Goal: Information Seeking & Learning: Check status

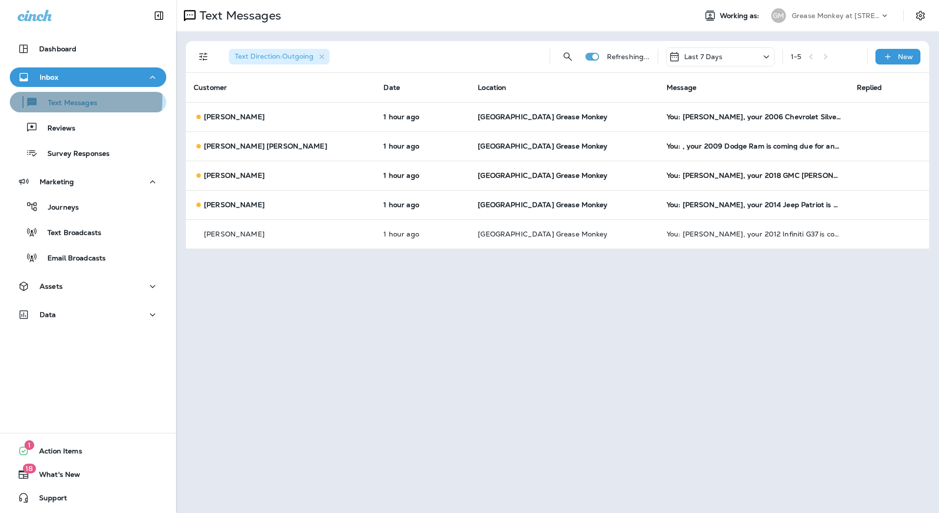
click at [71, 100] on p "Text Messages" at bounding box center [67, 103] width 59 height 9
click at [110, 103] on div "Text Messages" at bounding box center [88, 102] width 149 height 15
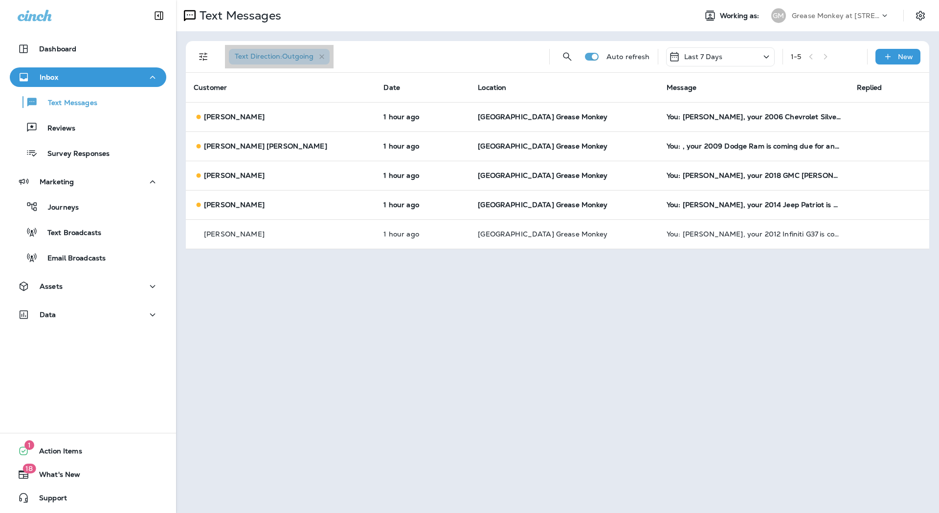
click at [325, 52] on div "Text Direction : Outgoing" at bounding box center [279, 57] width 101 height 16
click at [201, 54] on icon "Filters" at bounding box center [203, 57] width 8 height 8
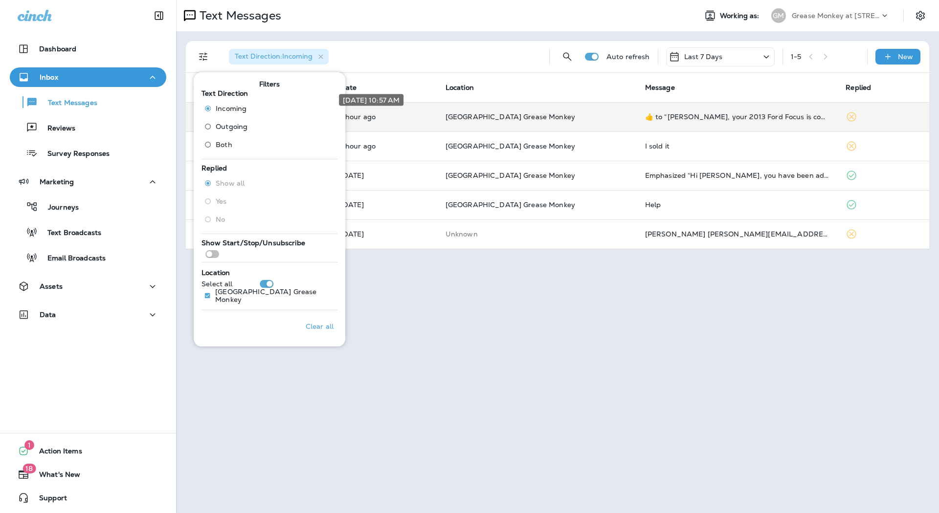
click at [392, 112] on div "[DATE] 10:57 AM" at bounding box center [371, 103] width 67 height 20
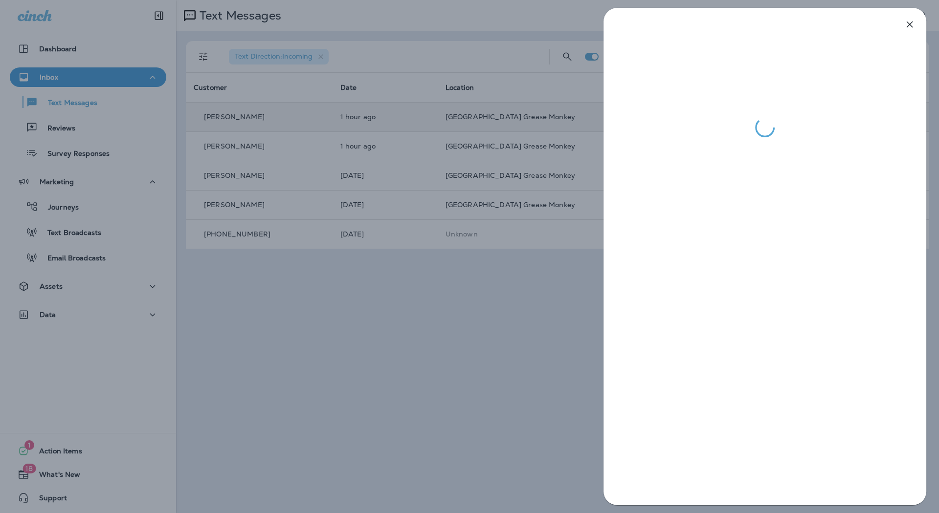
click at [387, 142] on div at bounding box center [469, 256] width 939 height 513
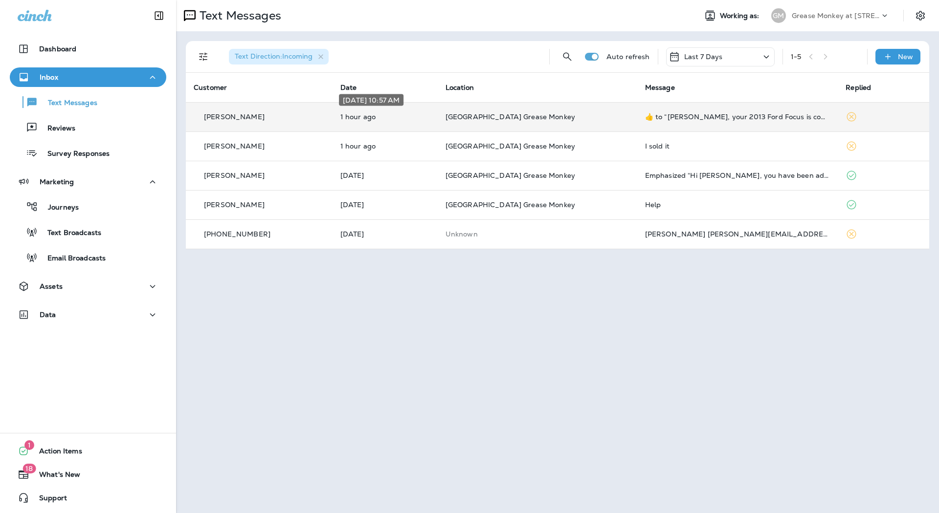
click at [387, 114] on p "1 hour ago" at bounding box center [384, 117] width 89 height 8
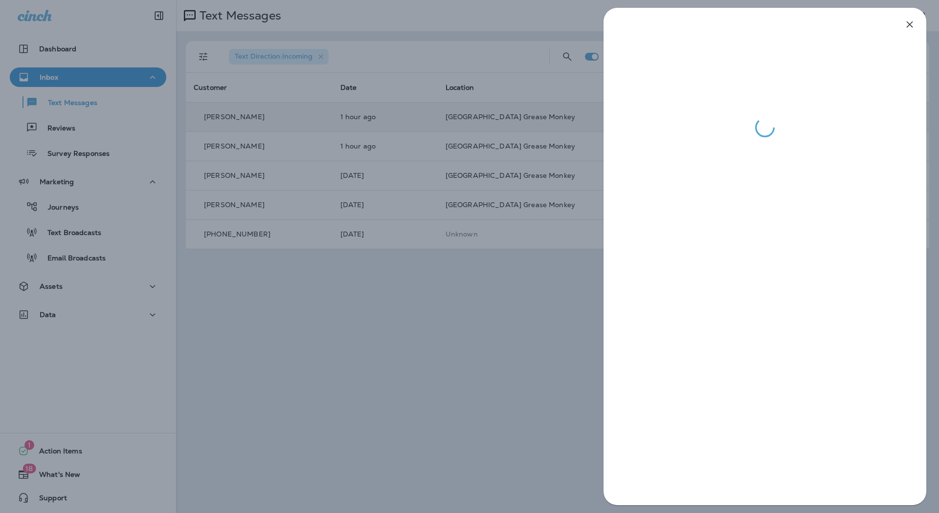
click at [383, 134] on div at bounding box center [469, 256] width 939 height 513
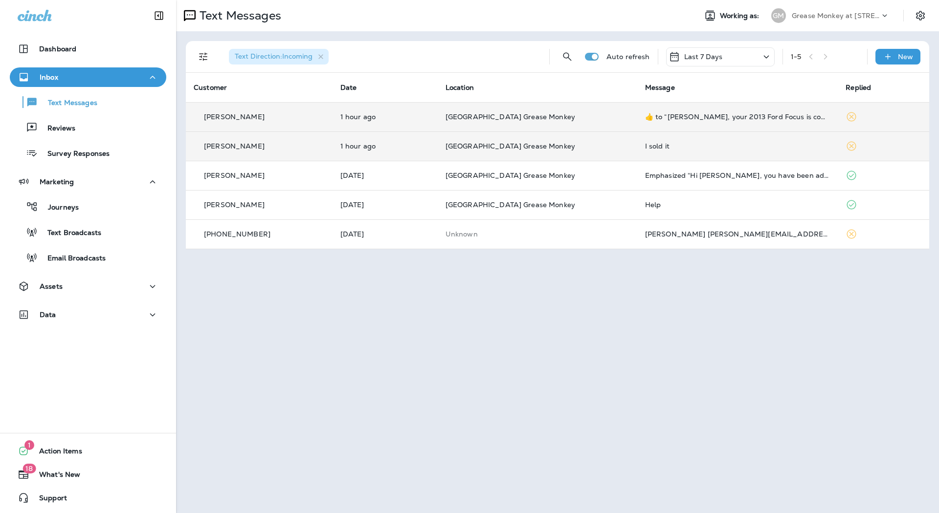
click at [379, 138] on td "1 hour ago" at bounding box center [385, 146] width 105 height 29
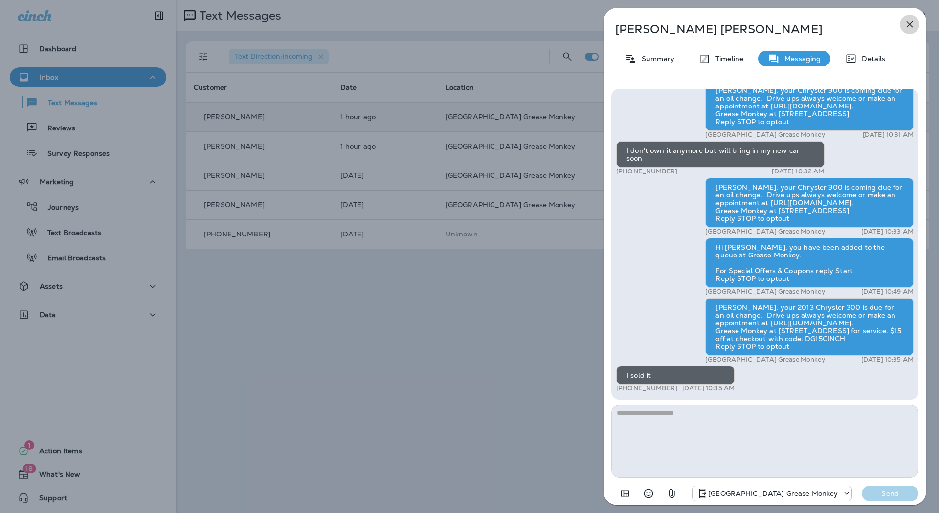
click at [909, 23] on icon "button" at bounding box center [910, 25] width 6 height 6
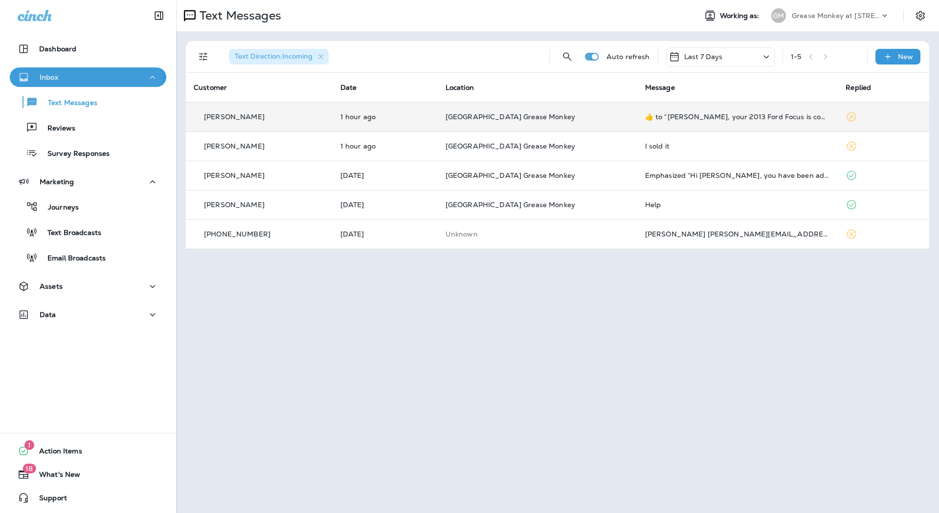
click at [82, 76] on div "Inbox" at bounding box center [88, 77] width 141 height 12
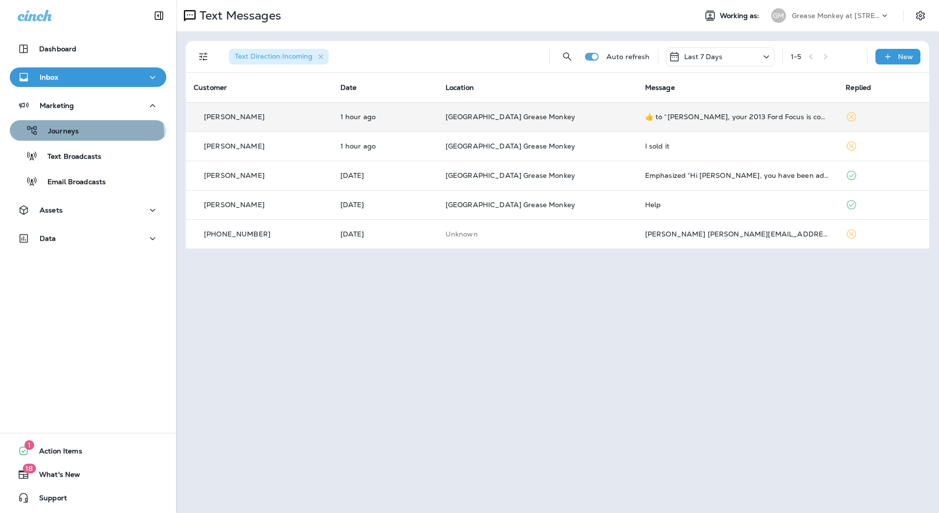
click at [86, 136] on div "Journeys" at bounding box center [88, 130] width 149 height 15
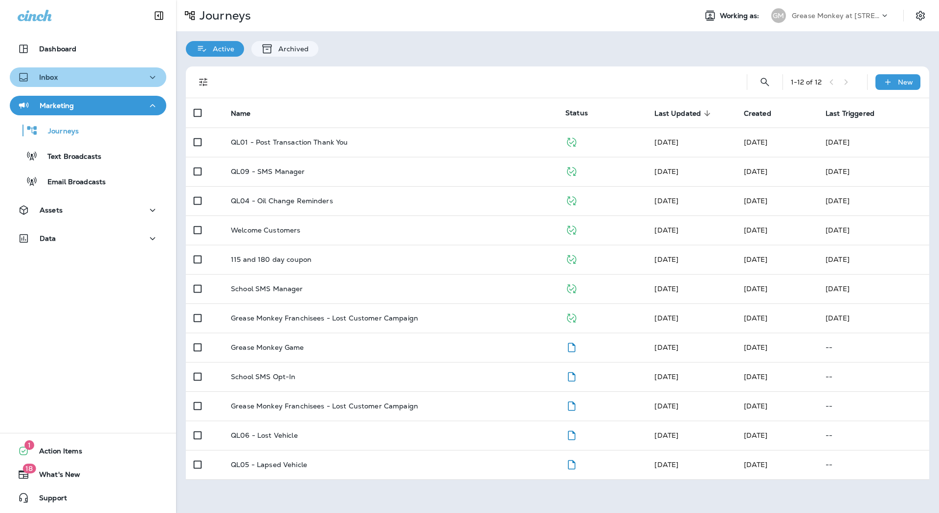
click at [96, 71] on div "Inbox" at bounding box center [88, 77] width 141 height 12
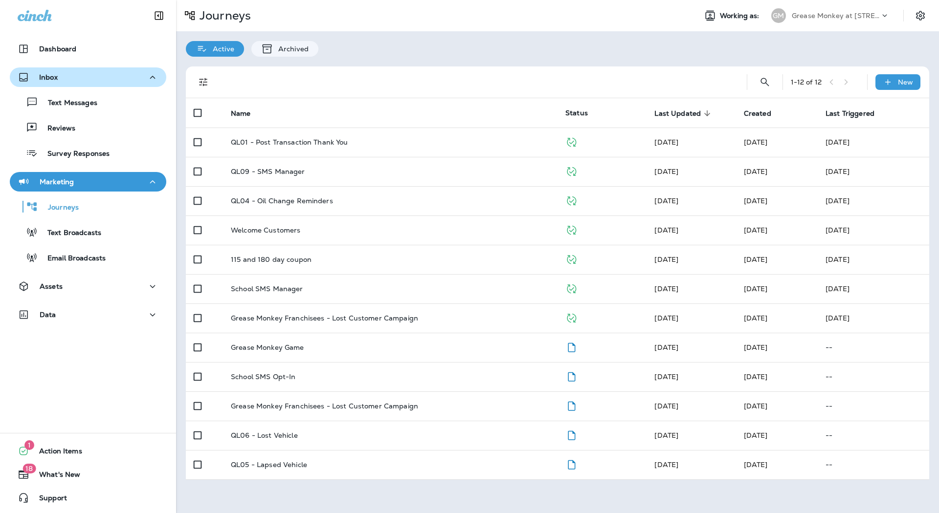
click at [96, 71] on div "Inbox" at bounding box center [88, 77] width 141 height 12
